Goal: Information Seeking & Learning: Learn about a topic

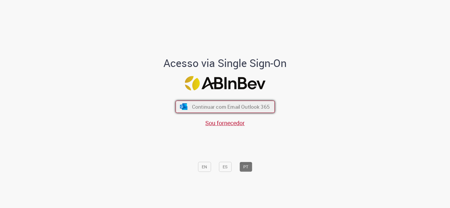
click at [226, 110] on span "Continuar com Email Outlook 365" at bounding box center [231, 107] width 78 height 7
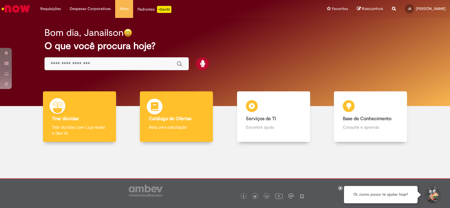
click at [180, 123] on div "Catálogo de Ofertas Catálogo de Ofertas Abra uma solicitação" at bounding box center [176, 117] width 73 height 51
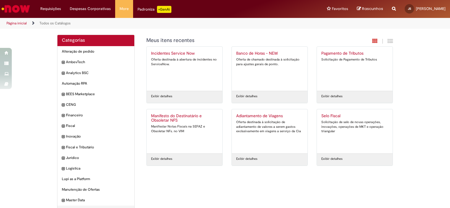
click at [15, 7] on img "Ir para a Homepage" at bounding box center [16, 9] width 30 height 12
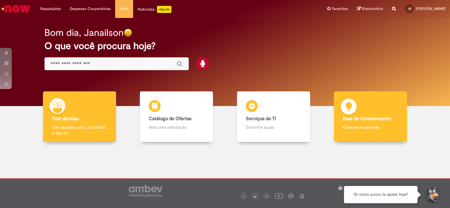
click at [373, 124] on div "Base de Conhecimento Base de Conhecimento Consulte e aprenda" at bounding box center [370, 117] width 73 height 51
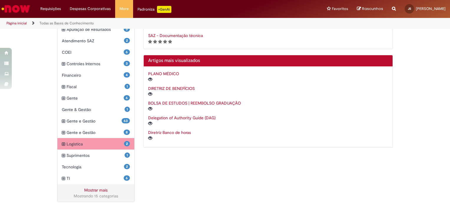
scroll to position [160, 0]
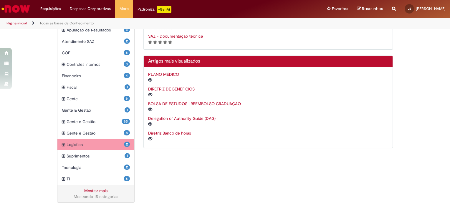
click at [124, 146] on span "2" at bounding box center [127, 144] width 6 height 5
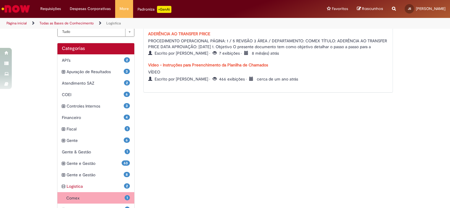
scroll to position [147, 0]
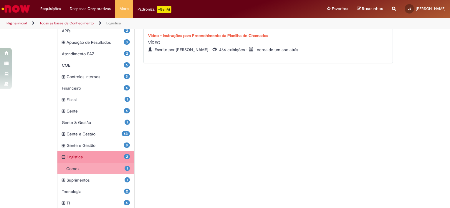
click at [72, 157] on span "Logistica Itens" at bounding box center [95, 157] width 57 height 6
click at [125, 158] on span "2" at bounding box center [127, 157] width 6 height 5
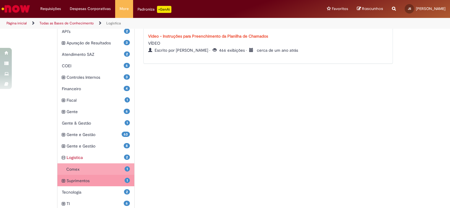
click at [70, 184] on div "1 Suprimentos Itens" at bounding box center [95, 181] width 77 height 12
